Goal: Task Accomplishment & Management: Use online tool/utility

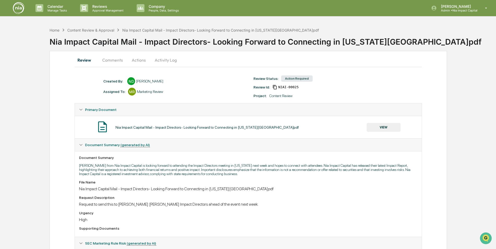
click at [380, 124] on button "VIEW" at bounding box center [383, 127] width 34 height 9
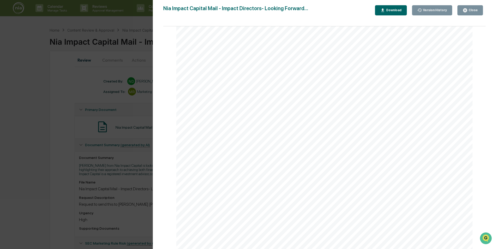
scroll to position [173, 0]
click at [471, 10] on div "Close" at bounding box center [472, 10] width 10 height 4
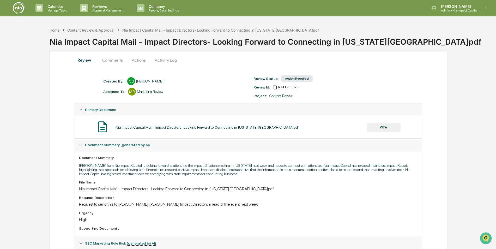
click at [140, 65] on button "Actions" at bounding box center [138, 60] width 23 height 13
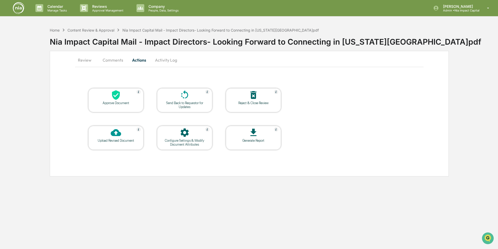
click at [114, 106] on div "Approve Document" at bounding box center [115, 100] width 55 height 24
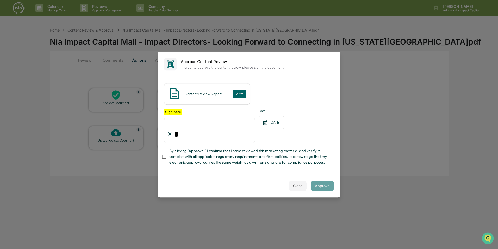
type input "**********"
click at [276, 98] on div "Content Review Report View" at bounding box center [249, 94] width 170 height 22
click at [321, 188] on button "Approve" at bounding box center [322, 185] width 23 height 10
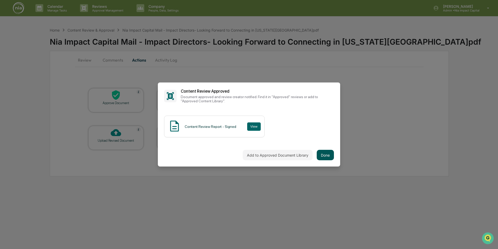
click at [322, 157] on button "Done" at bounding box center [325, 155] width 17 height 10
